Goal: Task Accomplishment & Management: Manage account settings

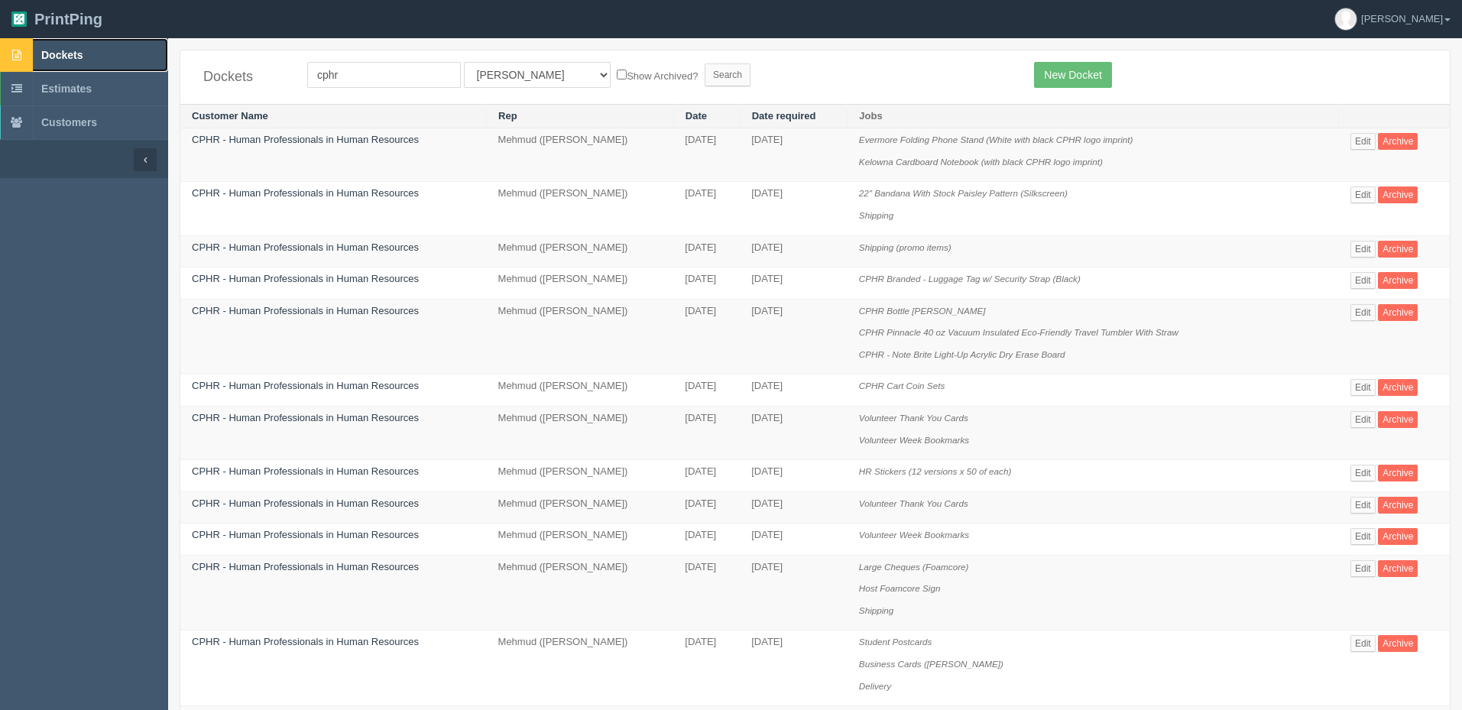
click at [121, 62] on link "Dockets" at bounding box center [84, 55] width 168 height 34
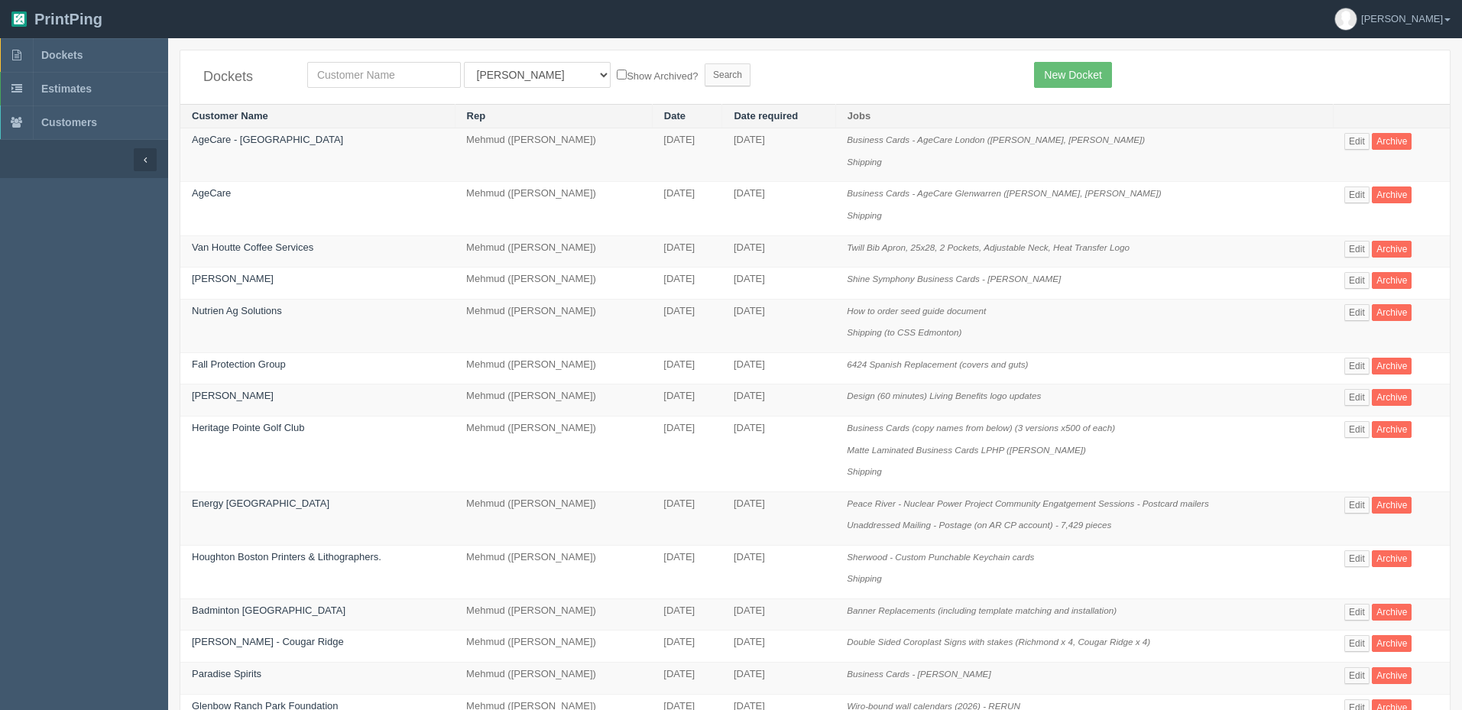
click at [389, 79] on input "text" at bounding box center [384, 75] width 154 height 26
type input "papa"
click at [705, 63] on input "Search" at bounding box center [728, 74] width 46 height 23
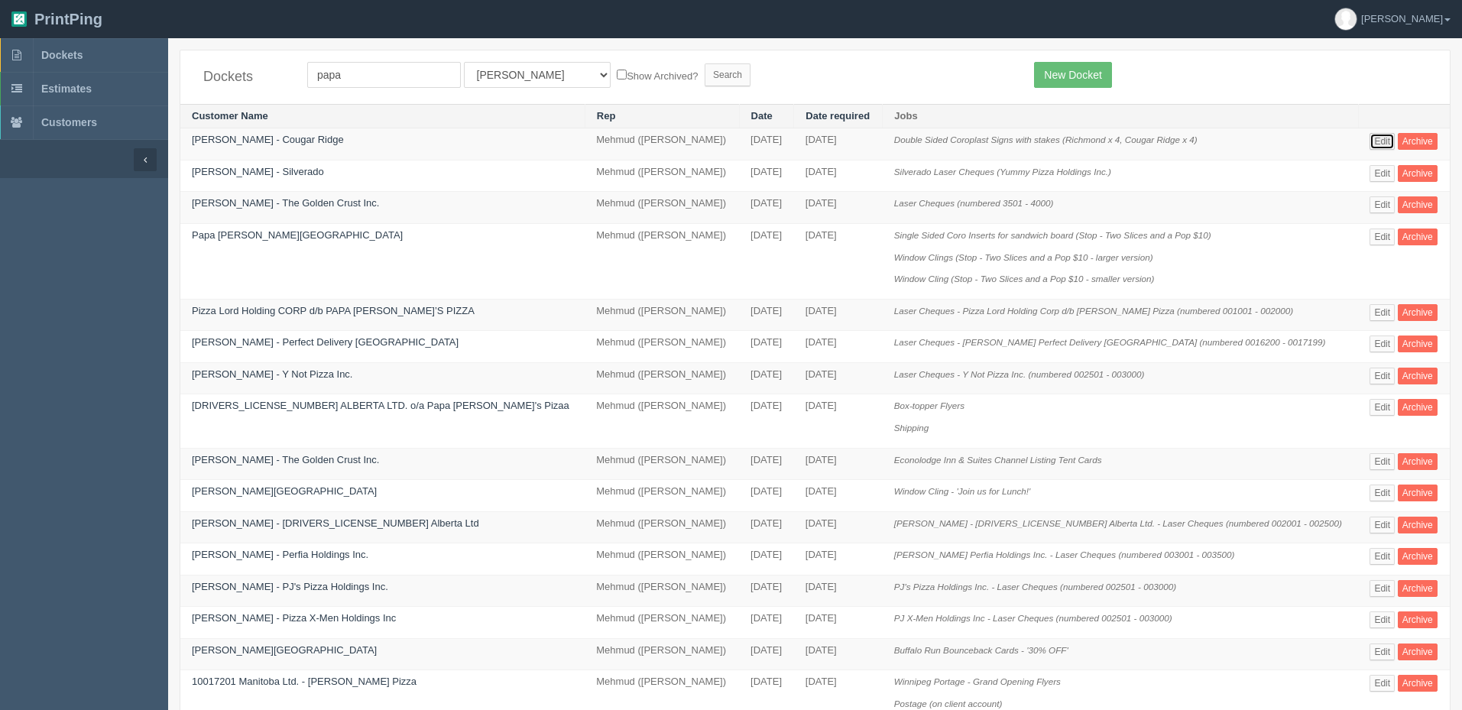
click at [1370, 142] on link "Edit" at bounding box center [1382, 141] width 25 height 17
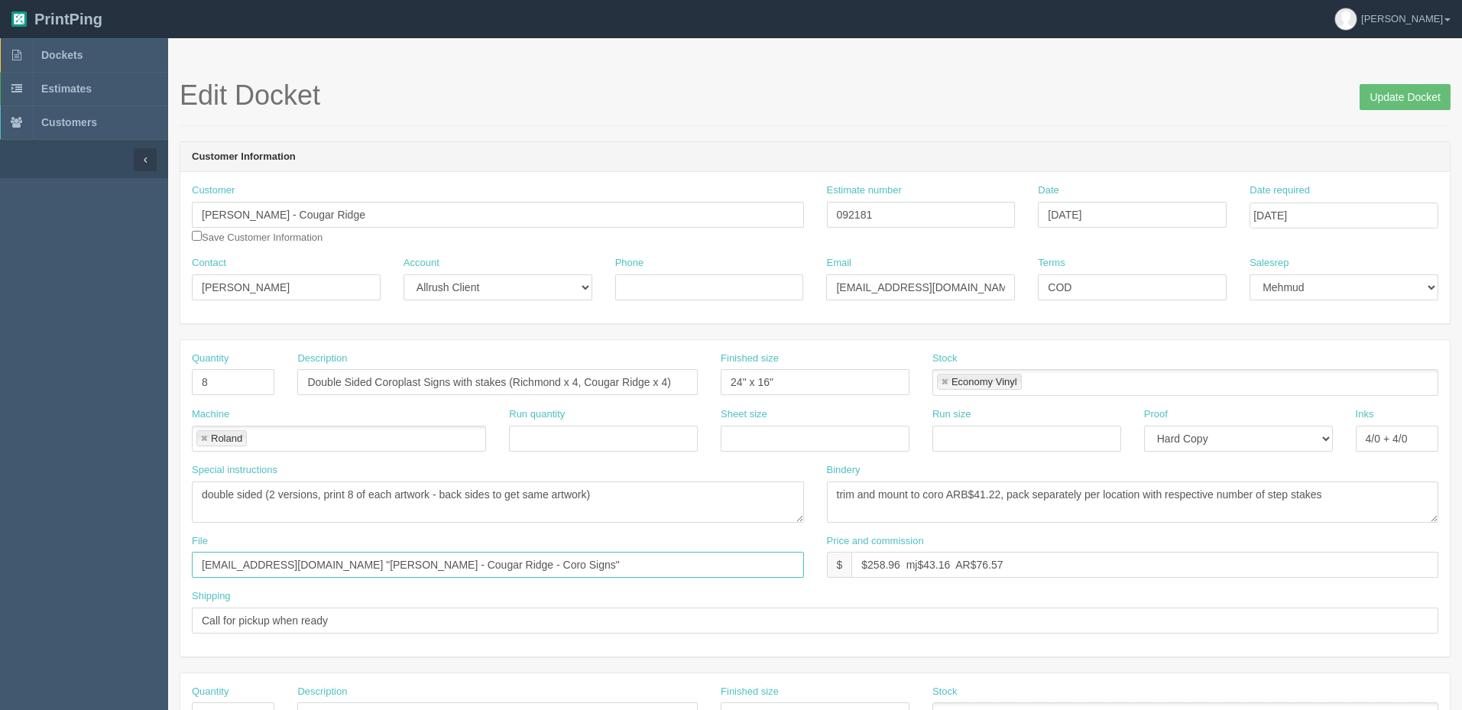
click at [514, 562] on input "files@allrush.ca "Papa Johns - Cougar Ridge - Coro Signs"" at bounding box center [498, 565] width 612 height 26
click at [109, 55] on link "Dockets" at bounding box center [84, 55] width 168 height 34
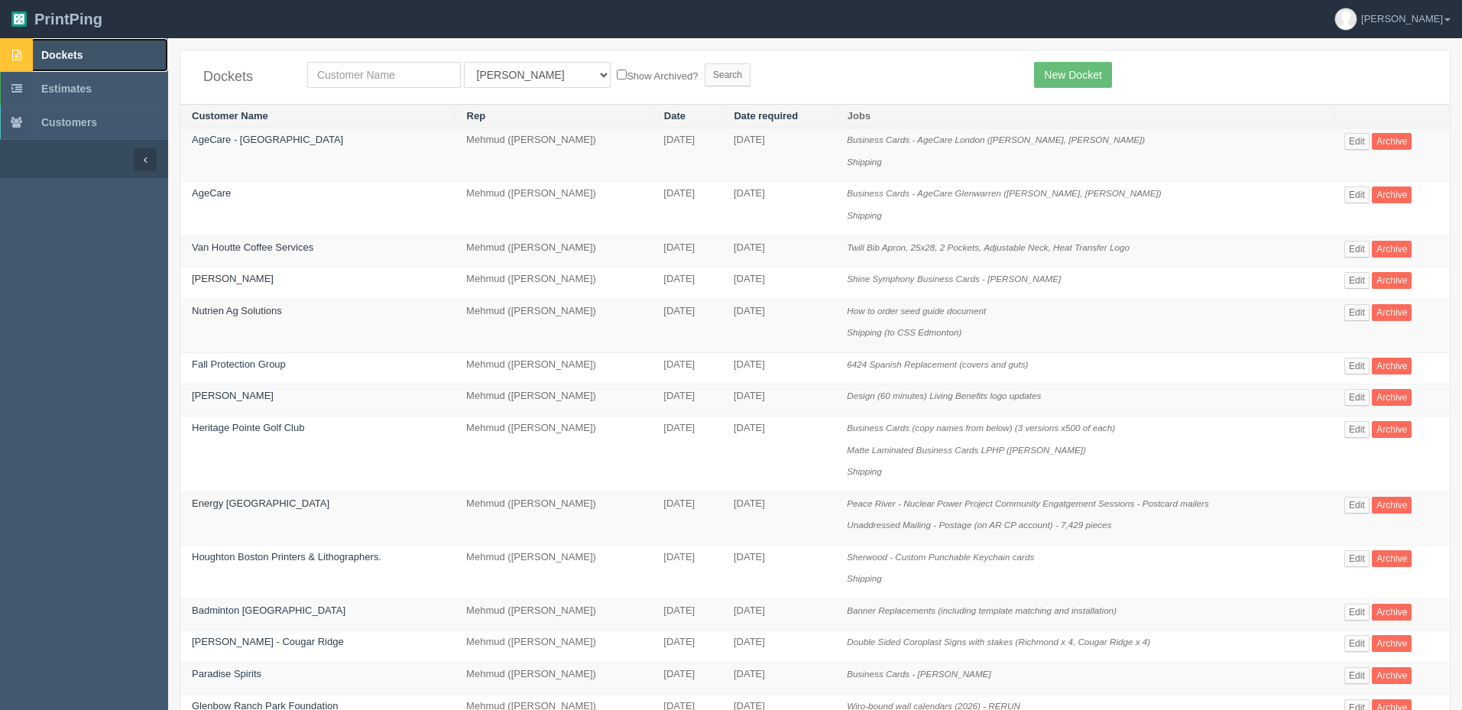
click at [80, 55] on span "Dockets" at bounding box center [61, 55] width 41 height 12
click at [412, 66] on input "text" at bounding box center [384, 75] width 154 height 26
type input "operation"
click at [705, 63] on input "Search" at bounding box center [728, 74] width 46 height 23
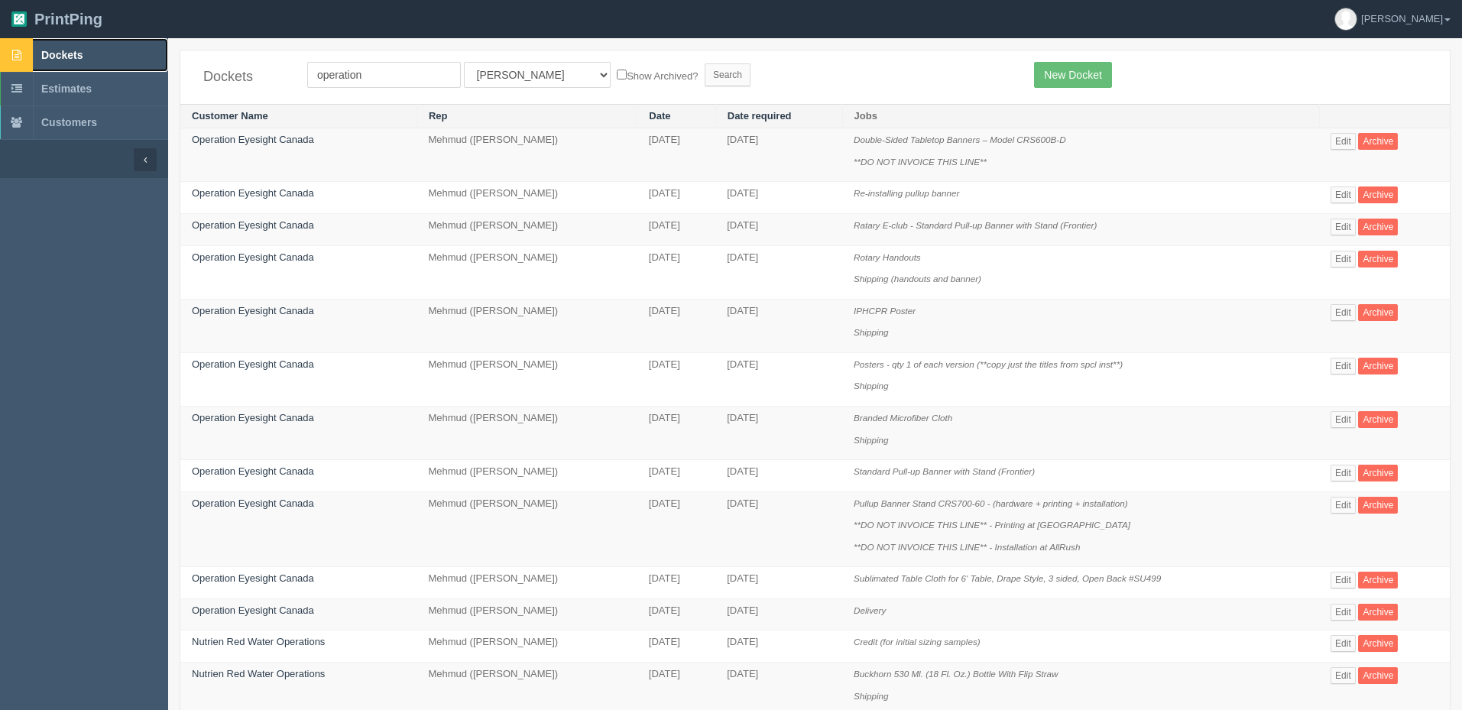
click at [99, 63] on link "Dockets" at bounding box center [84, 55] width 168 height 34
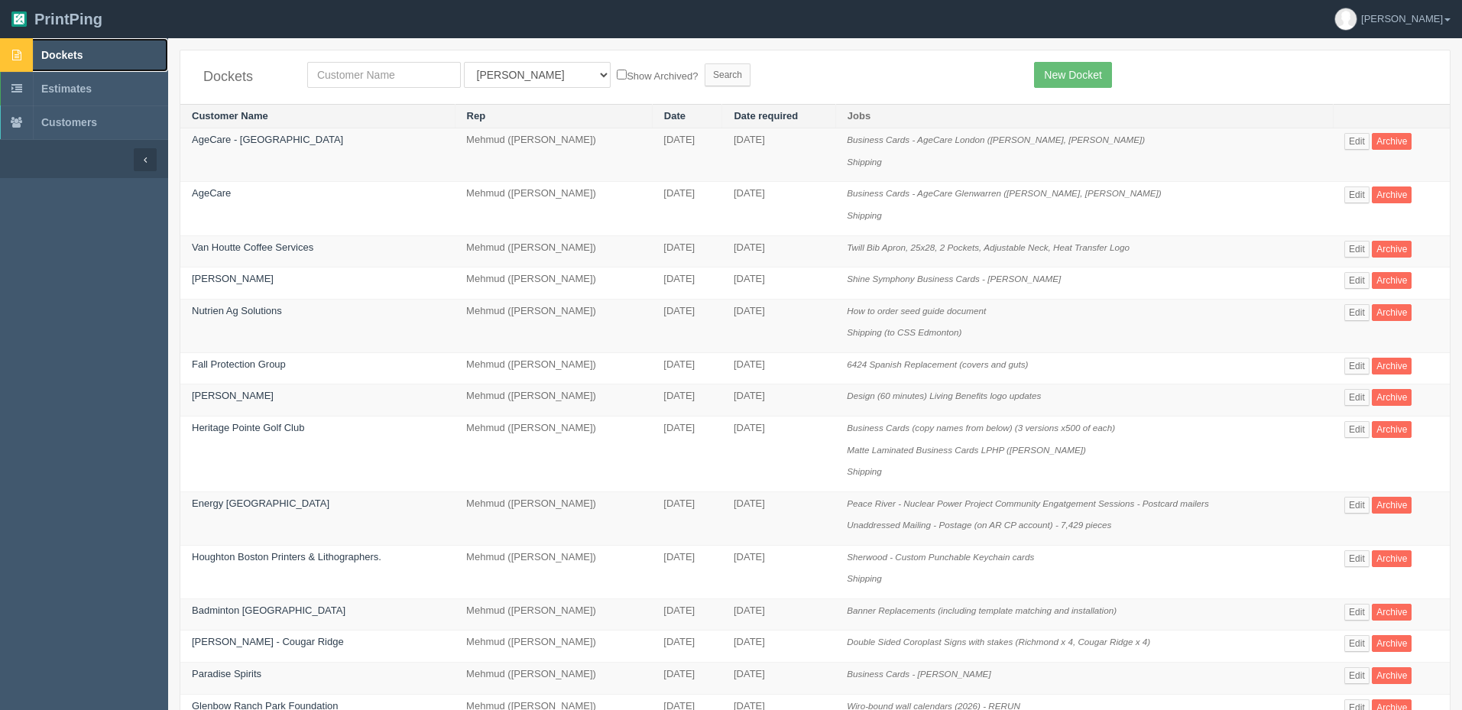
click at [92, 64] on link "Dockets" at bounding box center [84, 55] width 168 height 34
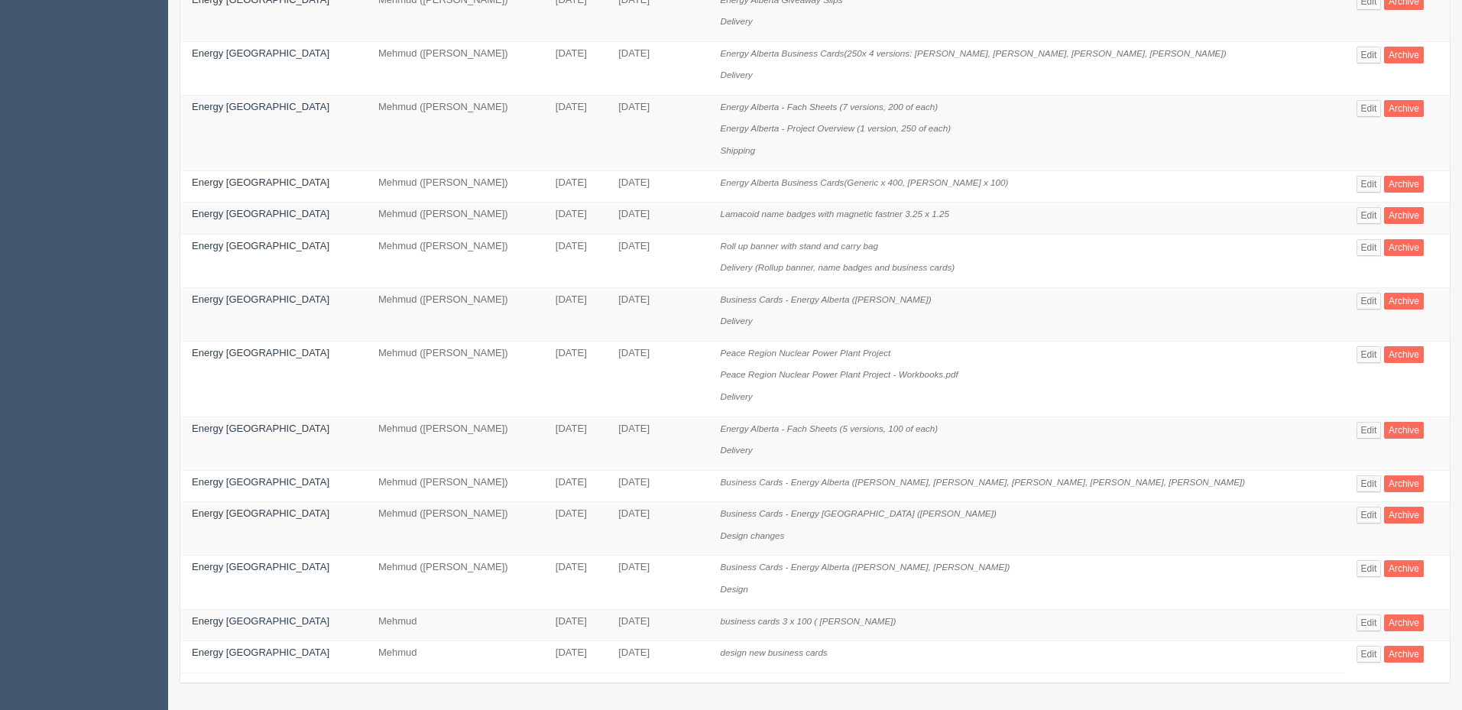
scroll to position [248, 0]
